Goal: Task Accomplishment & Management: Use online tool/utility

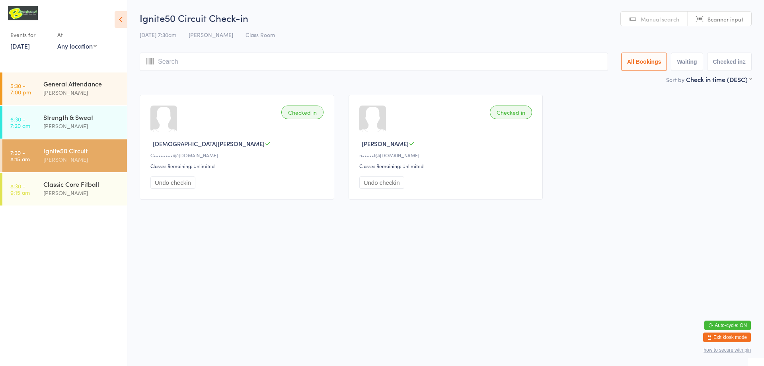
click at [97, 104] on link "5:30 - 7:00 pm General Attendance [PERSON_NAME]" at bounding box center [64, 88] width 125 height 33
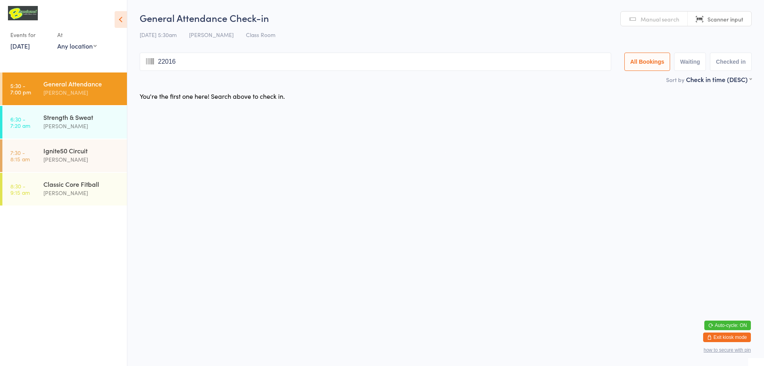
type input "220167"
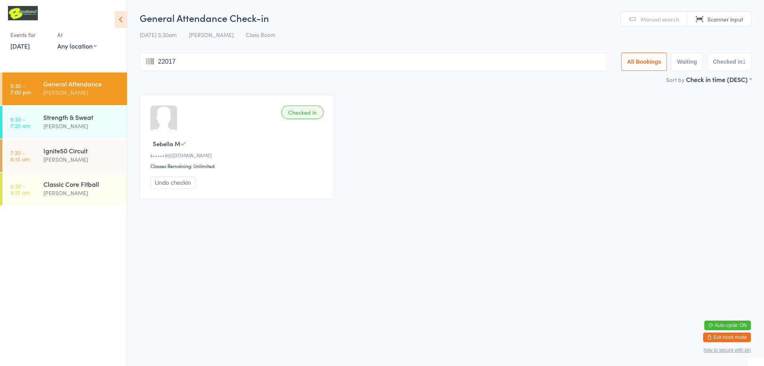
type input "220171"
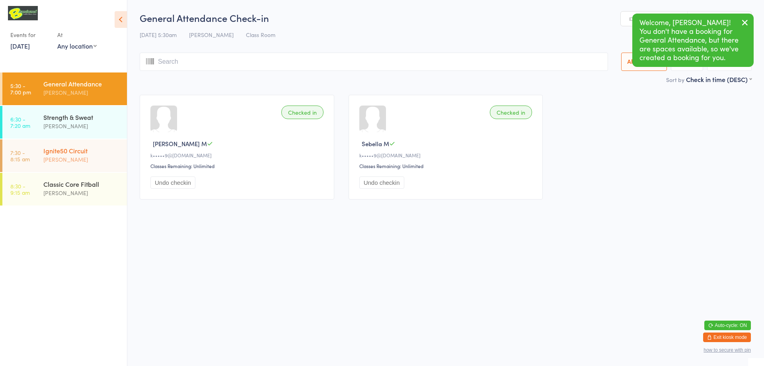
click at [57, 157] on div "[PERSON_NAME]" at bounding box center [81, 159] width 77 height 9
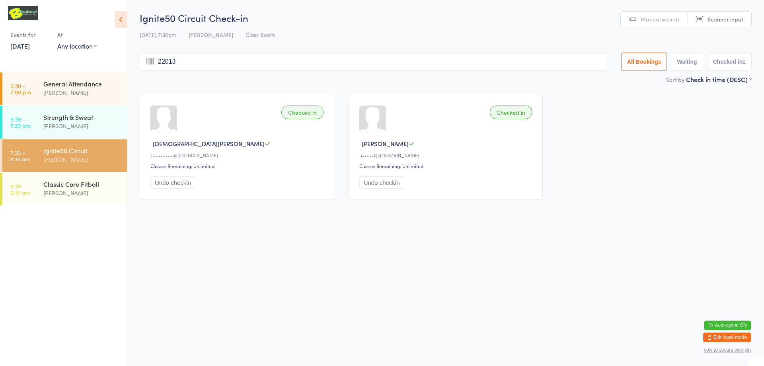
type input "220132"
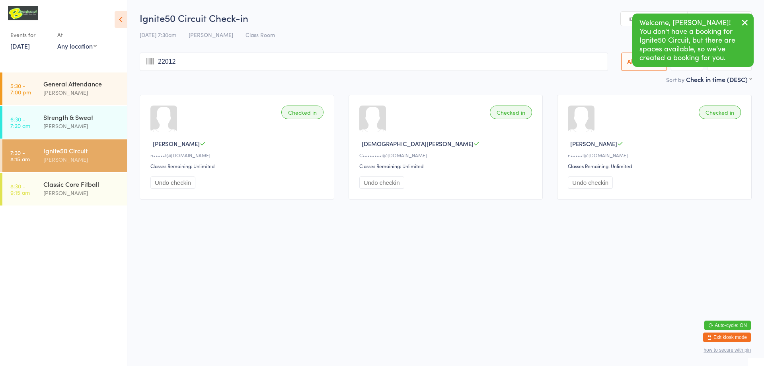
type input "220121"
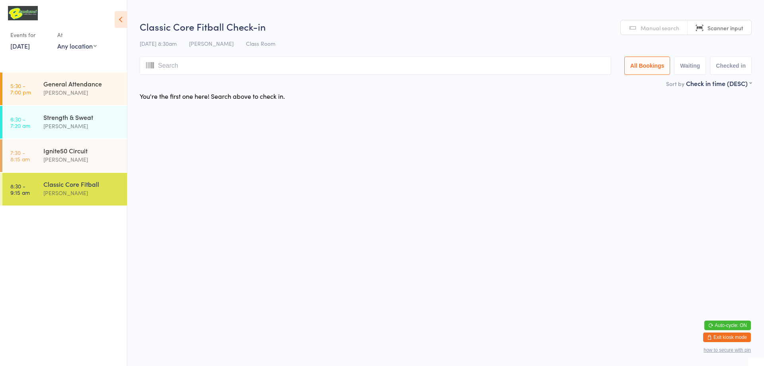
click at [68, 197] on div "[PERSON_NAME]" at bounding box center [81, 192] width 77 height 9
click at [169, 64] on input "search" at bounding box center [375, 65] width 471 height 18
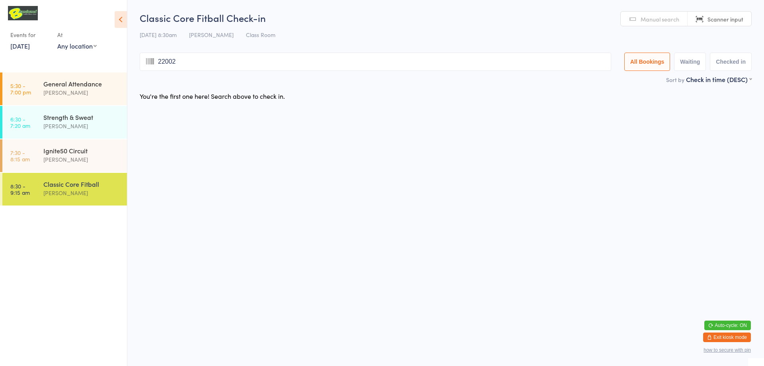
type input "220029"
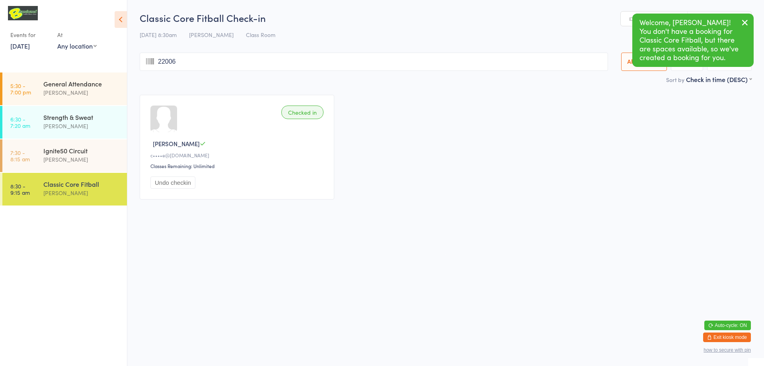
type input "220062"
